Goal: Task Accomplishment & Management: Manage account settings

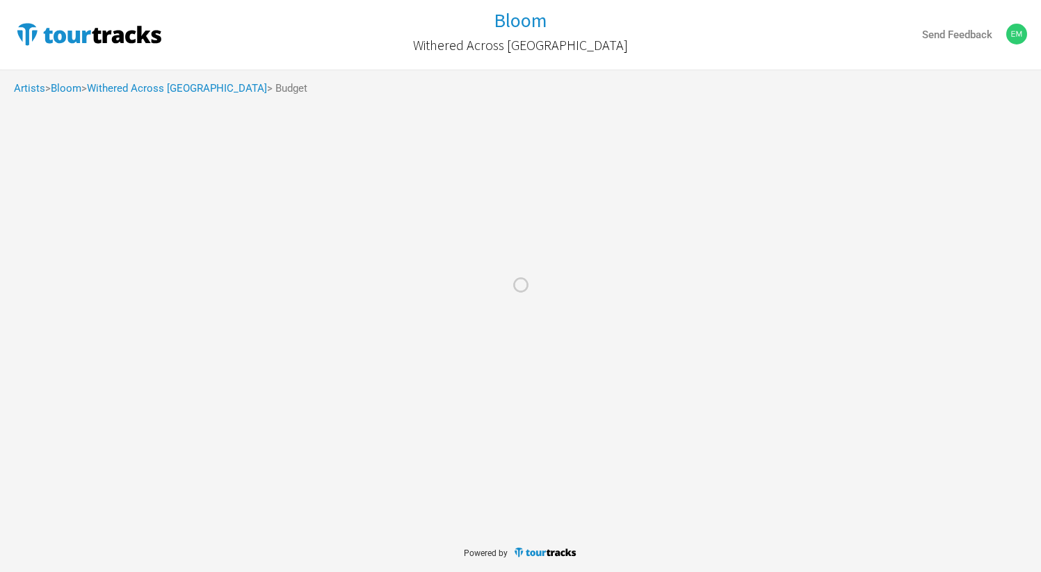
select select "Shows"
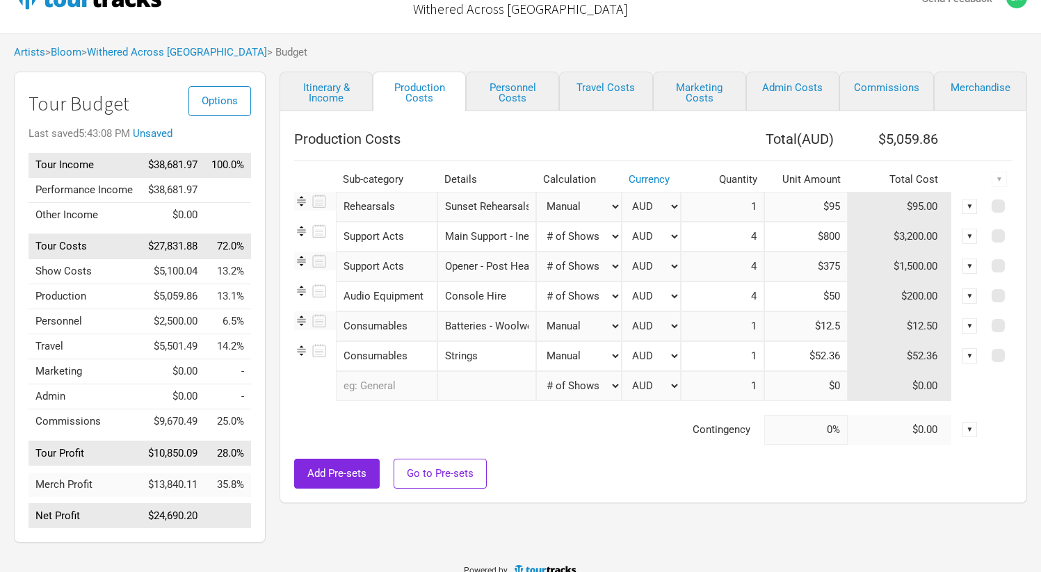
scroll to position [64, 0]
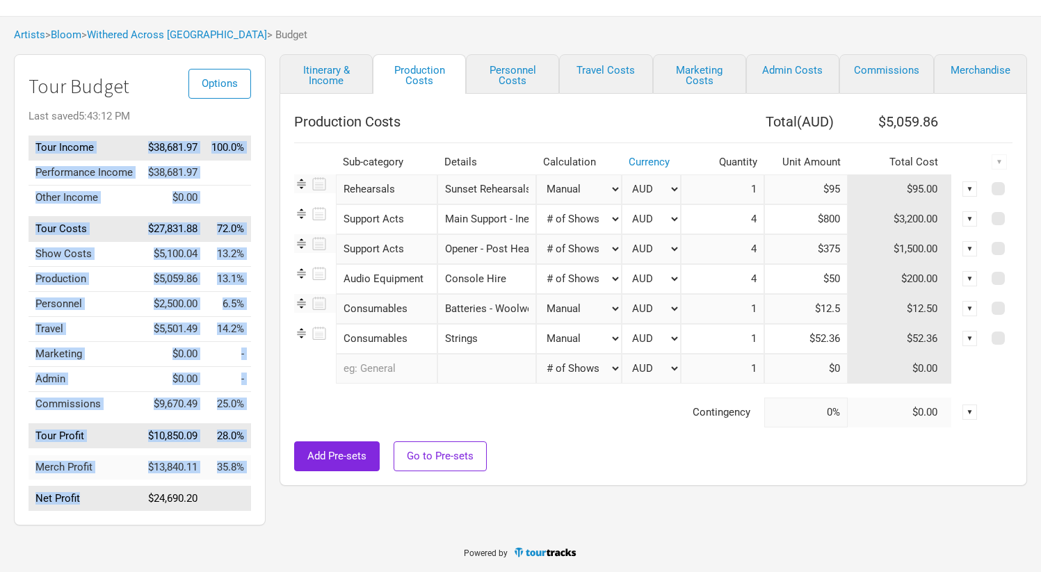
drag, startPoint x: 113, startPoint y: 504, endPoint x: 207, endPoint y: 513, distance: 94.3
click at [207, 513] on div "Options Tour Budget Last saved 5:43:12 PM Tour Income $38,681.97 100.0% Perform…" at bounding box center [140, 290] width 252 height 472
click at [229, 508] on td at bounding box center [228, 499] width 47 height 25
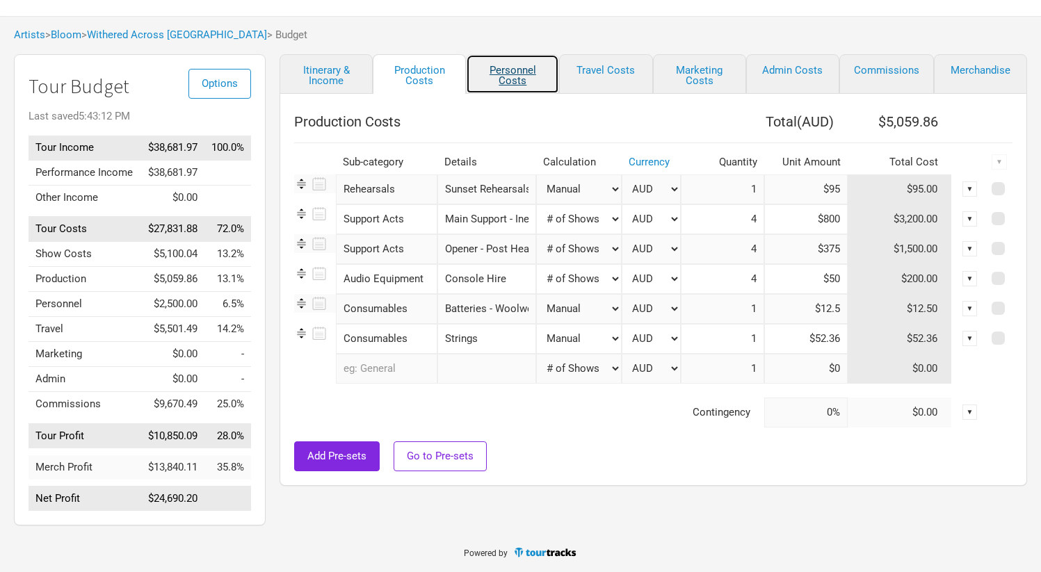
click at [486, 74] on link "Personnel Costs" at bounding box center [512, 74] width 93 height 40
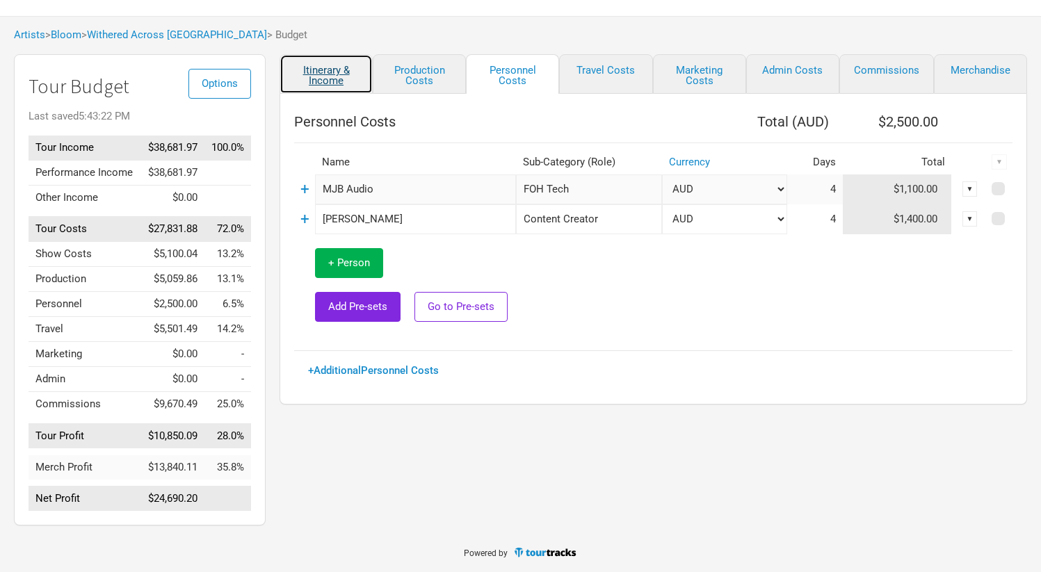
click at [333, 67] on link "Itinerary & Income" at bounding box center [326, 74] width 93 height 40
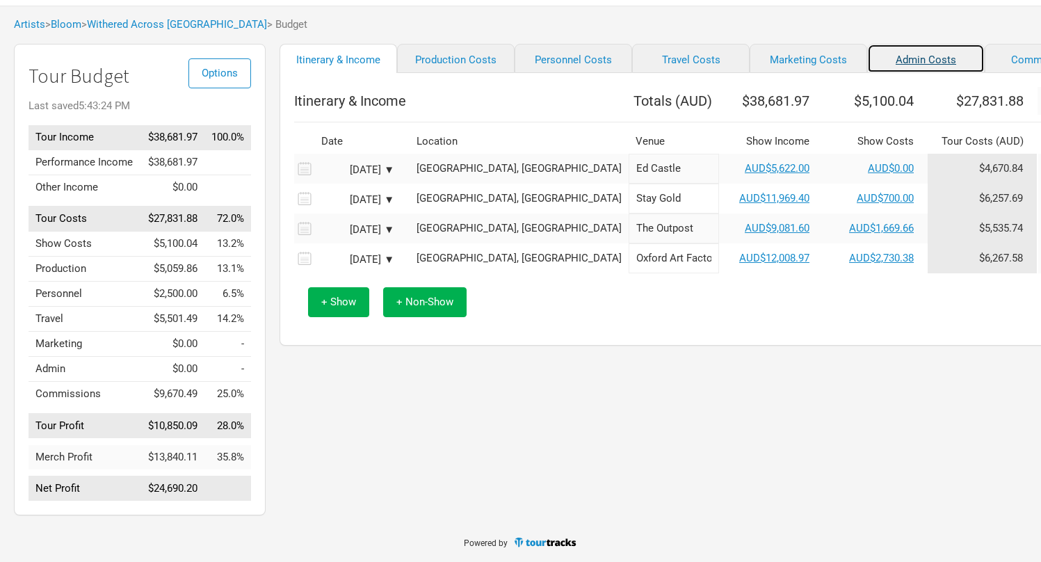
click at [867, 73] on link "Admin Costs" at bounding box center [926, 58] width 118 height 29
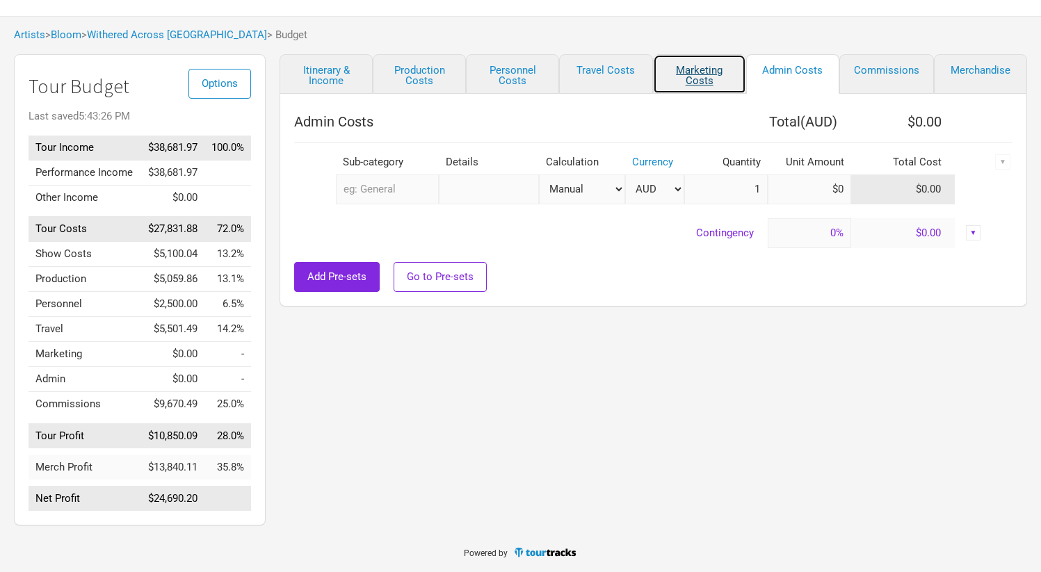
click at [721, 73] on link "Marketing Costs" at bounding box center [699, 74] width 93 height 40
select select "% of Gross"
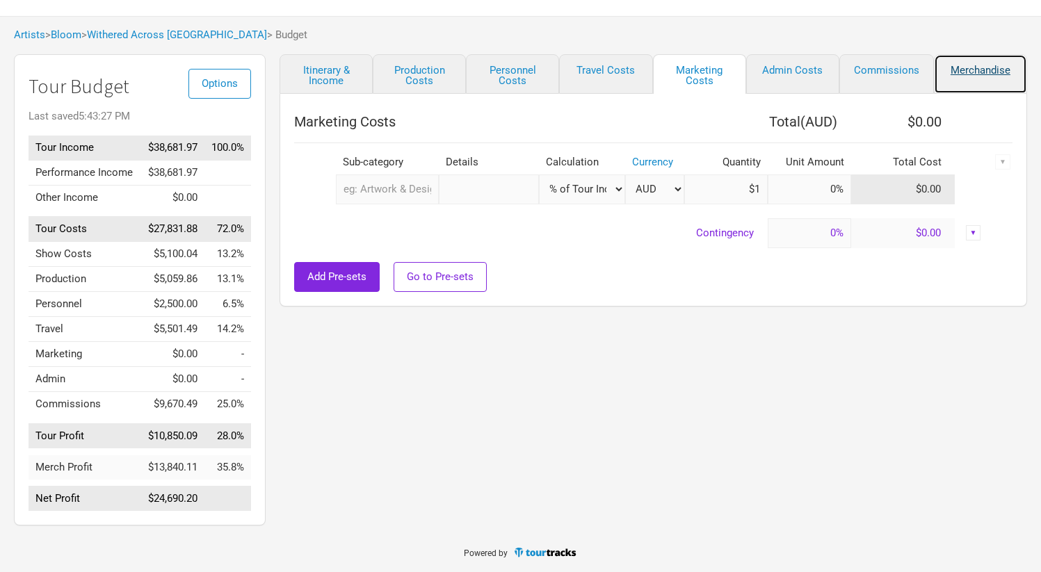
click at [981, 67] on link "Merchandise" at bounding box center [980, 74] width 93 height 40
select select "Set Amount"
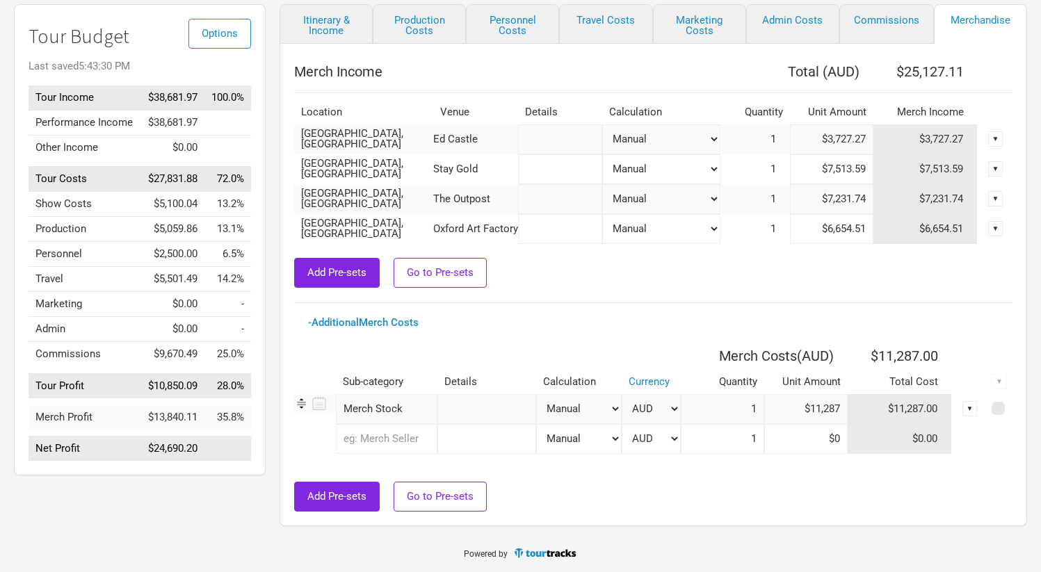
scroll to position [104, 0]
